Goal: Transaction & Acquisition: Book appointment/travel/reservation

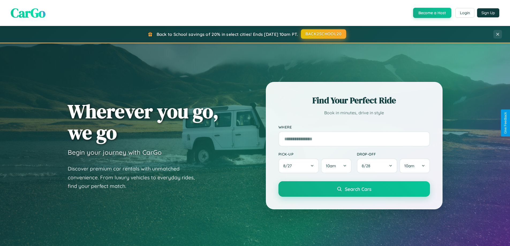
click at [323, 34] on button "BACK2SCHOOL20" at bounding box center [323, 34] width 45 height 10
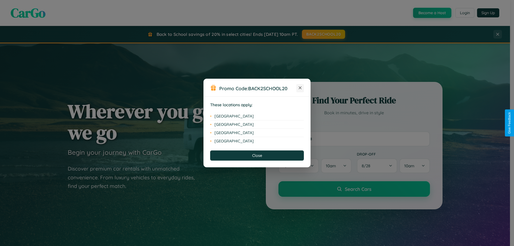
click at [300, 88] on icon at bounding box center [300, 87] width 3 height 3
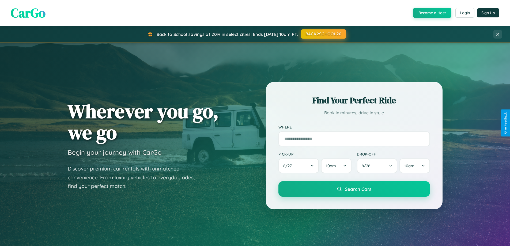
click at [323, 34] on button "BACK2SCHOOL20" at bounding box center [323, 34] width 45 height 10
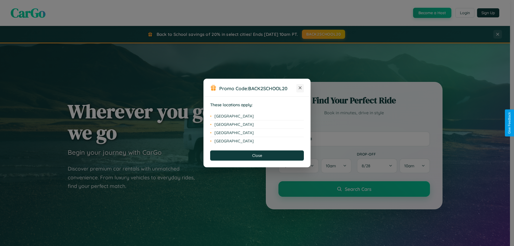
click at [300, 88] on icon at bounding box center [300, 87] width 3 height 3
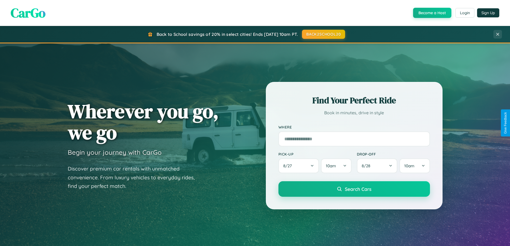
scroll to position [231, 0]
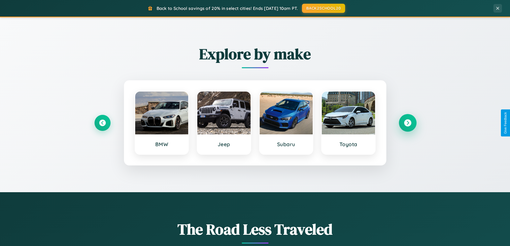
click at [408, 123] on icon at bounding box center [407, 122] width 7 height 7
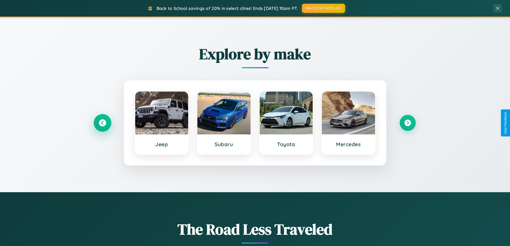
click at [102, 123] on icon at bounding box center [102, 122] width 7 height 7
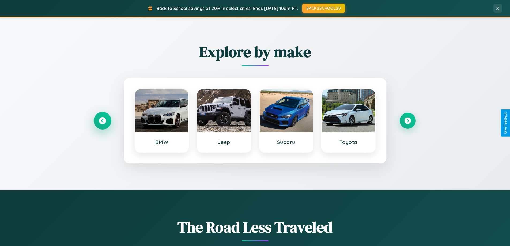
scroll to position [368, 0]
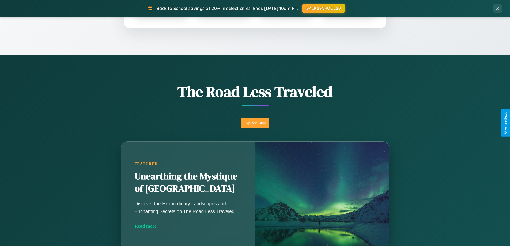
click at [255, 123] on button "Explore Blog" at bounding box center [255, 123] width 28 height 10
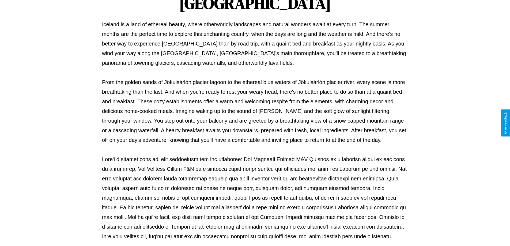
scroll to position [173, 0]
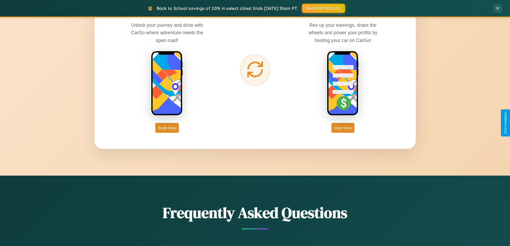
scroll to position [860, 0]
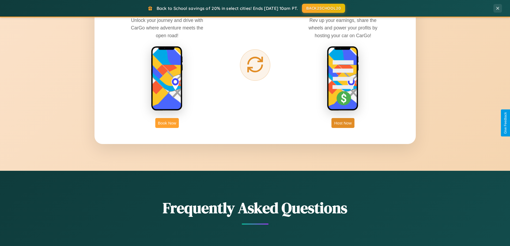
click at [167, 123] on button "Book Now" at bounding box center [167, 123] width 24 height 10
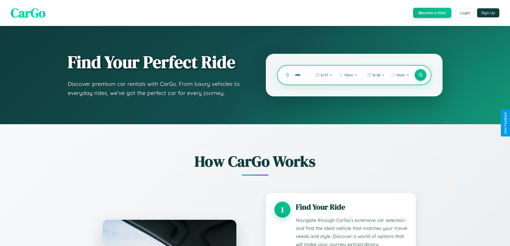
click at [299, 75] on input "text" at bounding box center [298, 74] width 13 height 9
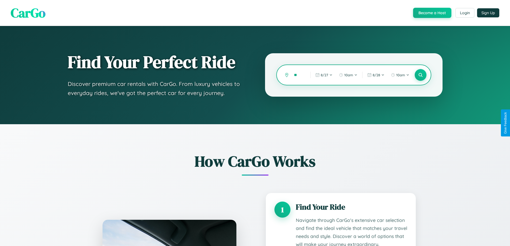
type input "*"
type input "******"
click at [420, 75] on icon at bounding box center [420, 75] width 5 height 5
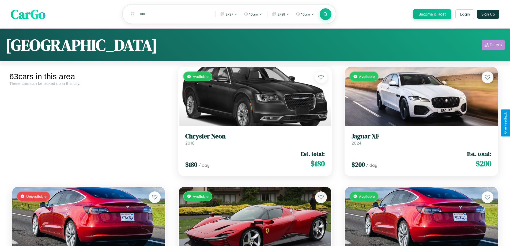
click at [493, 46] on div "Filters" at bounding box center [496, 44] width 12 height 5
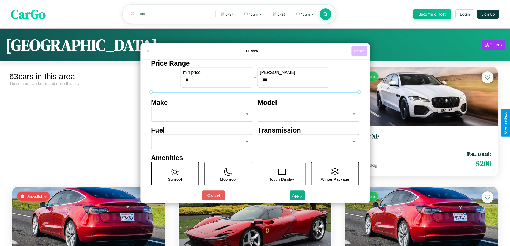
click at [360, 51] on button "Reset" at bounding box center [359, 51] width 16 height 10
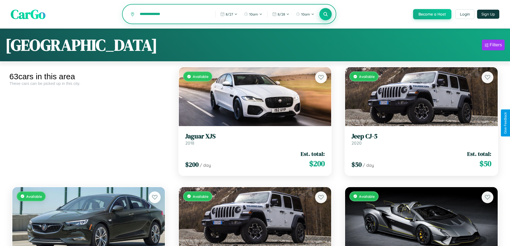
type input "**********"
click at [325, 14] on icon at bounding box center [325, 14] width 5 height 5
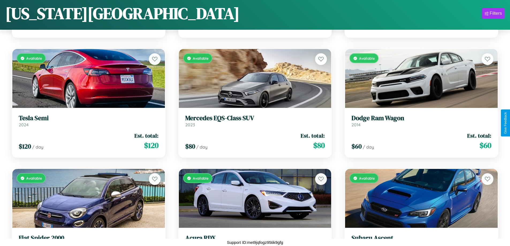
scroll to position [915, 0]
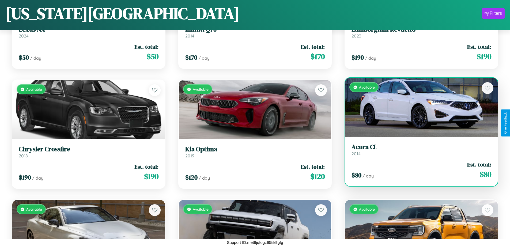
click at [418, 152] on link "Acura CL 2014" at bounding box center [422, 149] width 140 height 13
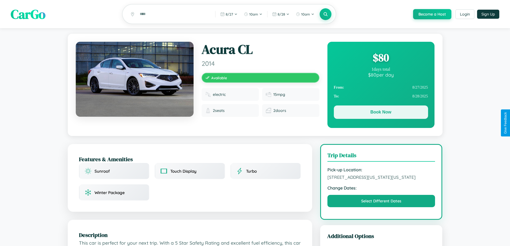
click at [381, 113] on button "Book Now" at bounding box center [381, 112] width 94 height 13
